Goal: Navigation & Orientation: Find specific page/section

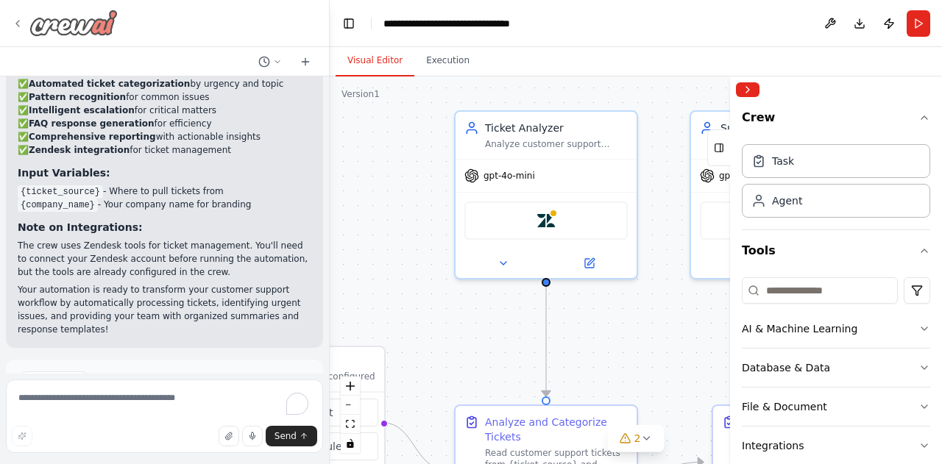
click at [19, 19] on icon at bounding box center [18, 24] width 12 height 12
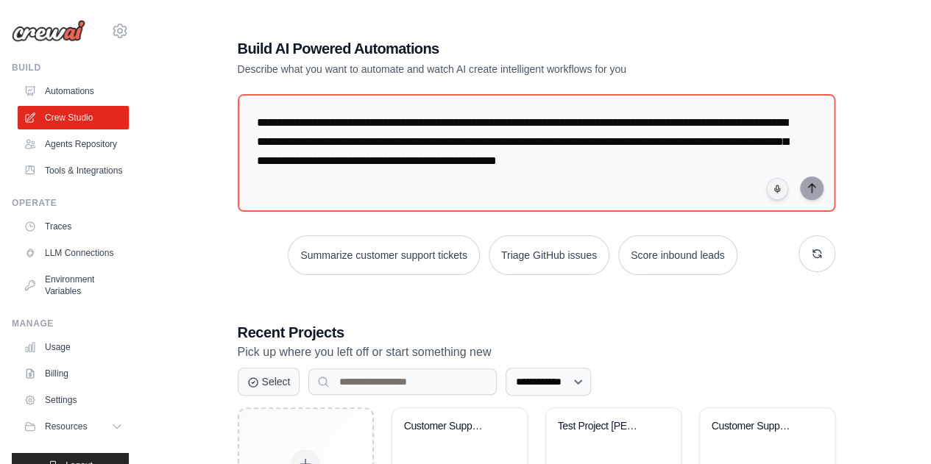
click at [188, 91] on div "**********" at bounding box center [536, 297] width 743 height 564
click at [82, 239] on link "Traces" at bounding box center [74, 227] width 111 height 24
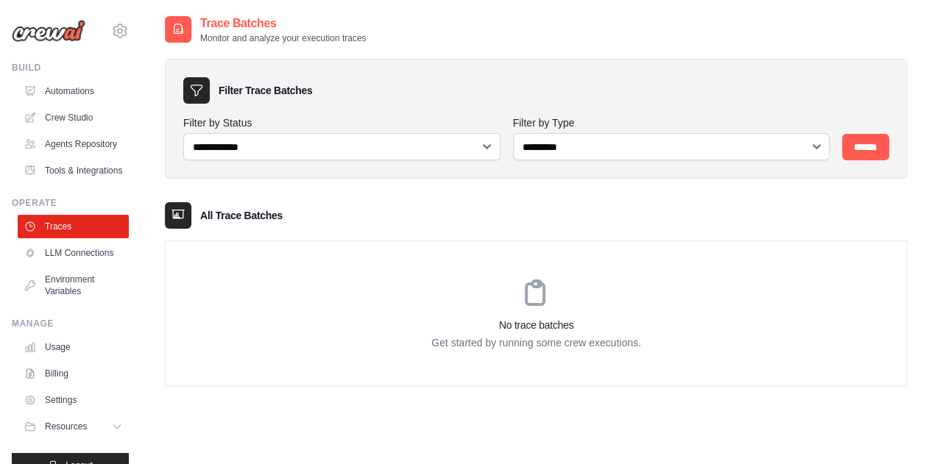
scroll to position [29, 0]
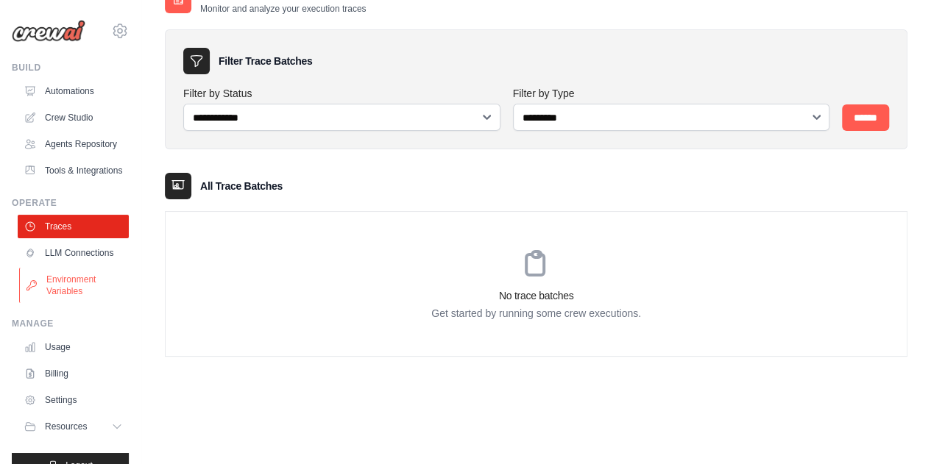
click at [71, 303] on link "Environment Variables" at bounding box center [74, 285] width 111 height 35
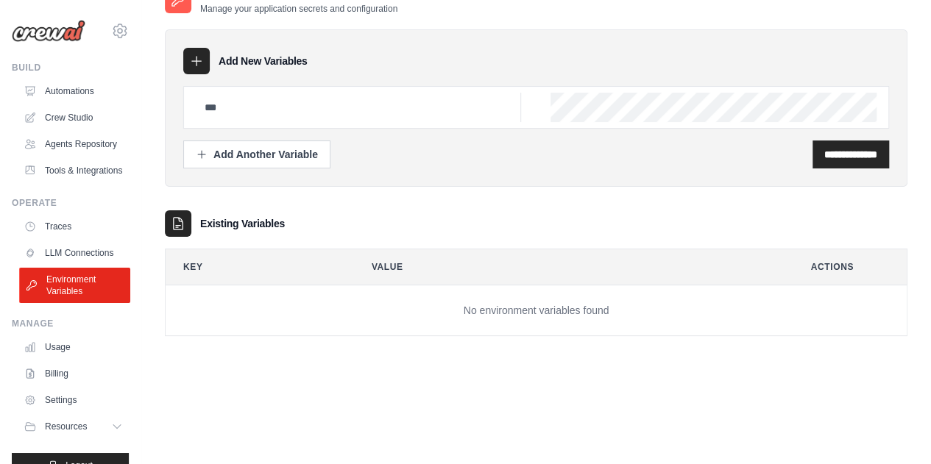
scroll to position [60, 0]
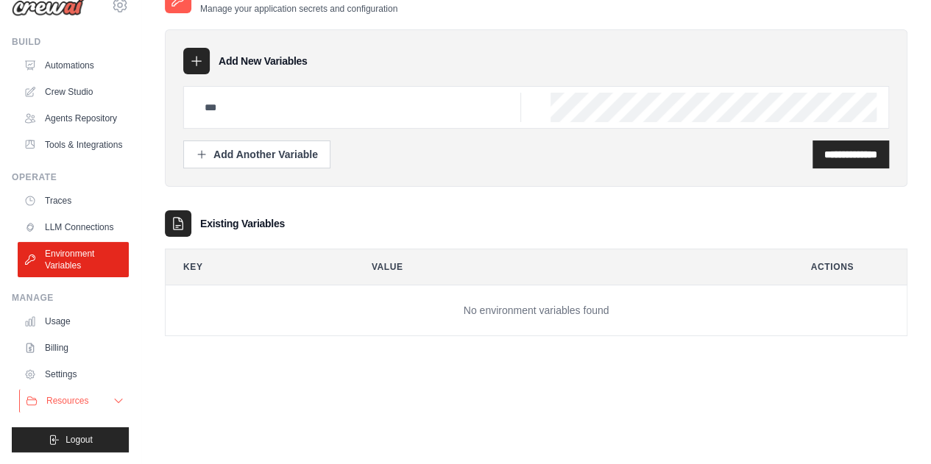
click at [113, 403] on icon at bounding box center [119, 401] width 12 height 12
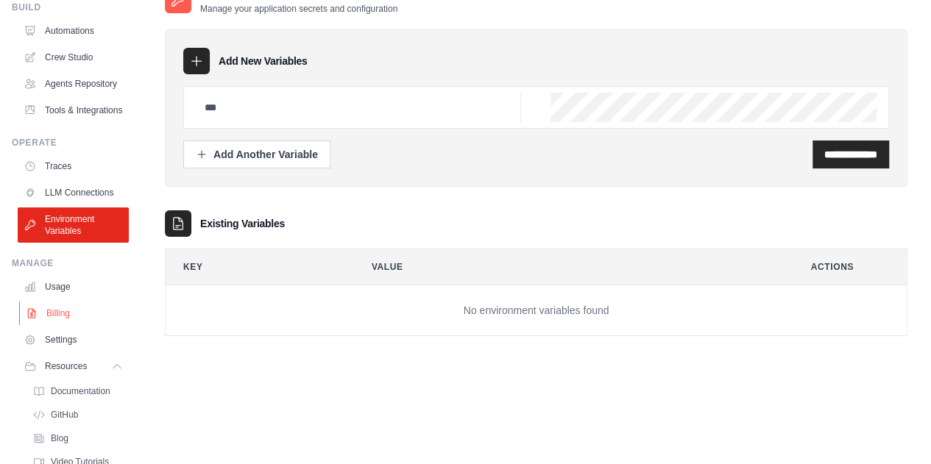
scroll to position [166, 0]
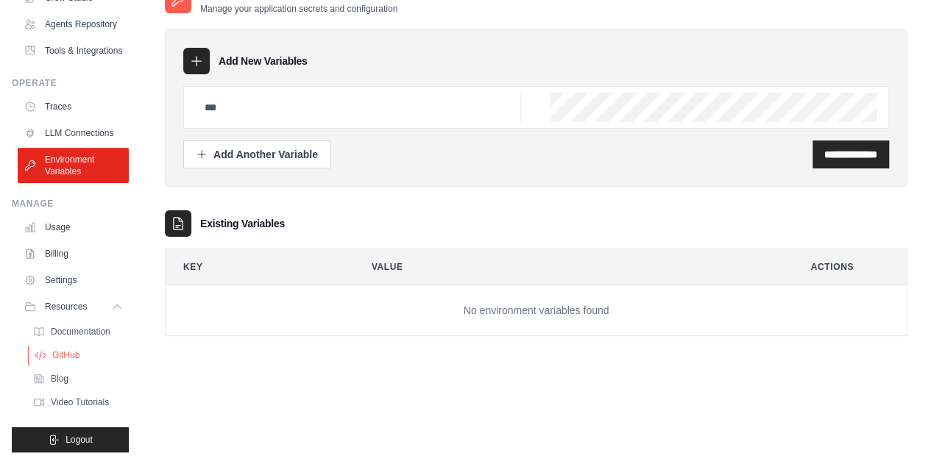
click at [68, 350] on span "GitHub" at bounding box center [65, 356] width 27 height 12
